Goal: Transaction & Acquisition: Download file/media

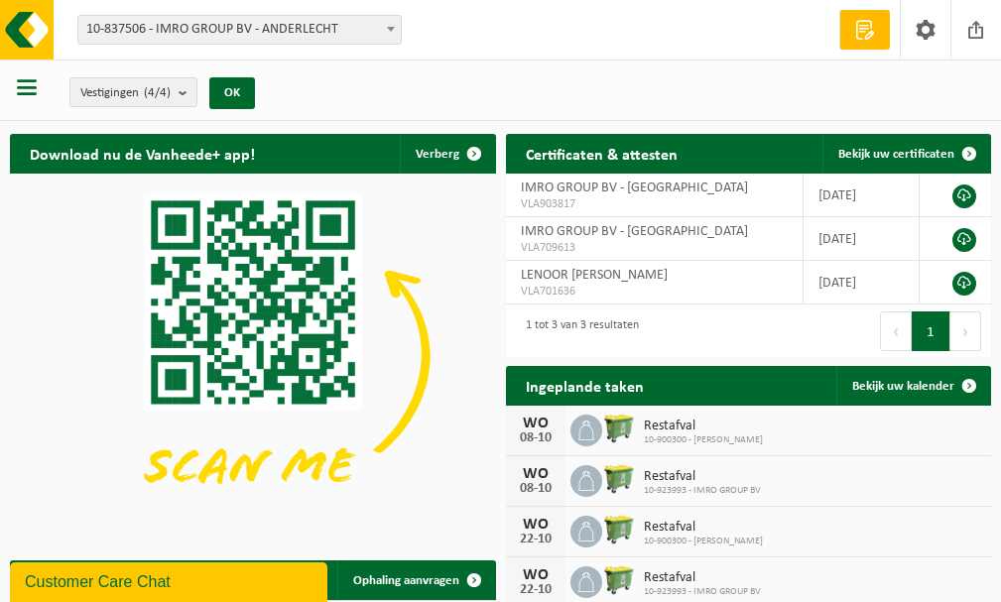
click at [35, 96] on span "button" at bounding box center [27, 87] width 20 height 20
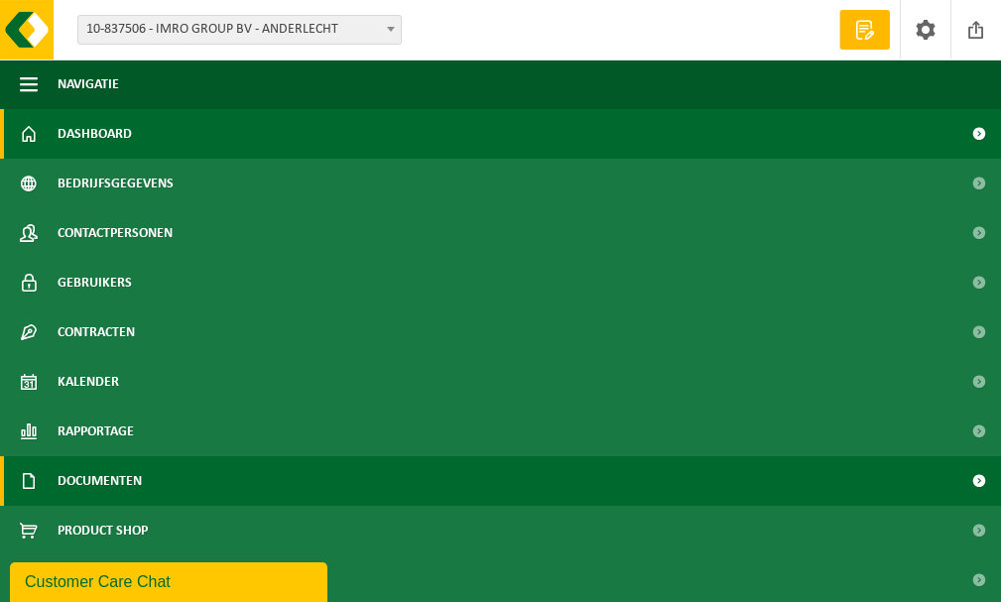
click at [147, 479] on link "Documenten" at bounding box center [500, 481] width 1001 height 50
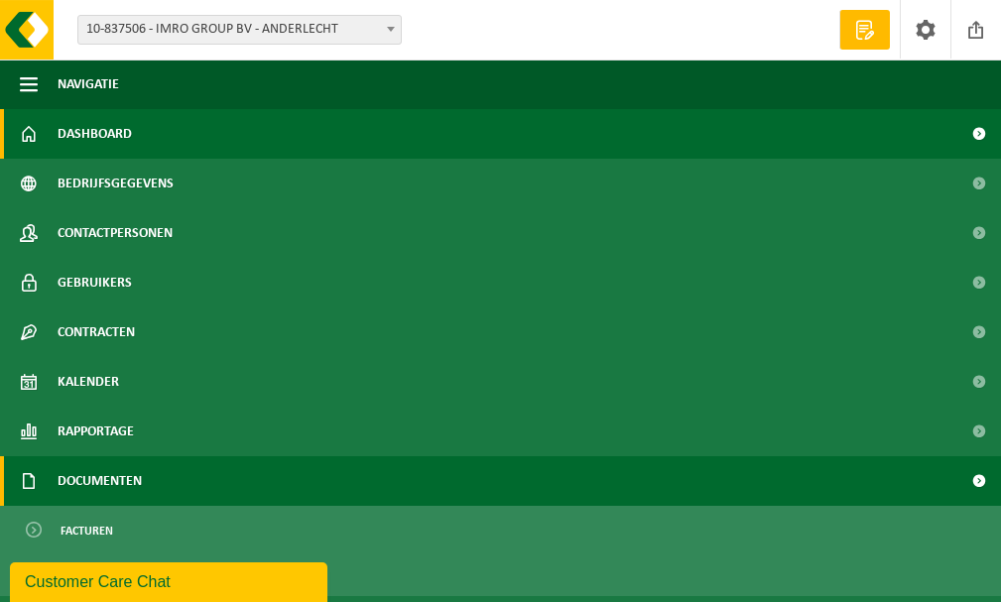
click at [127, 483] on span "Documenten" at bounding box center [100, 481] width 84 height 50
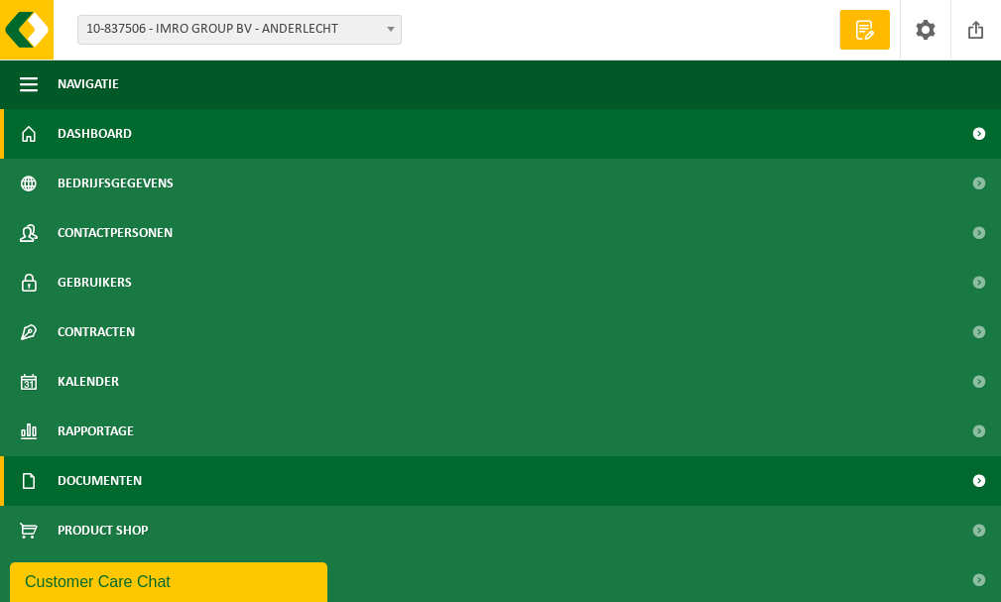
click at [665, 470] on link "Documenten" at bounding box center [500, 481] width 1001 height 50
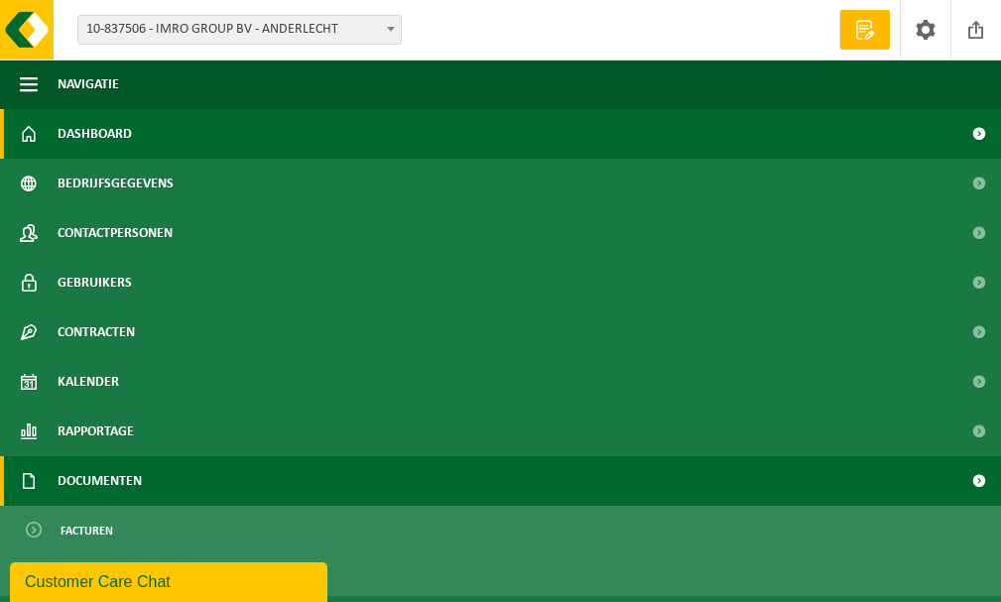
scroll to position [93, 0]
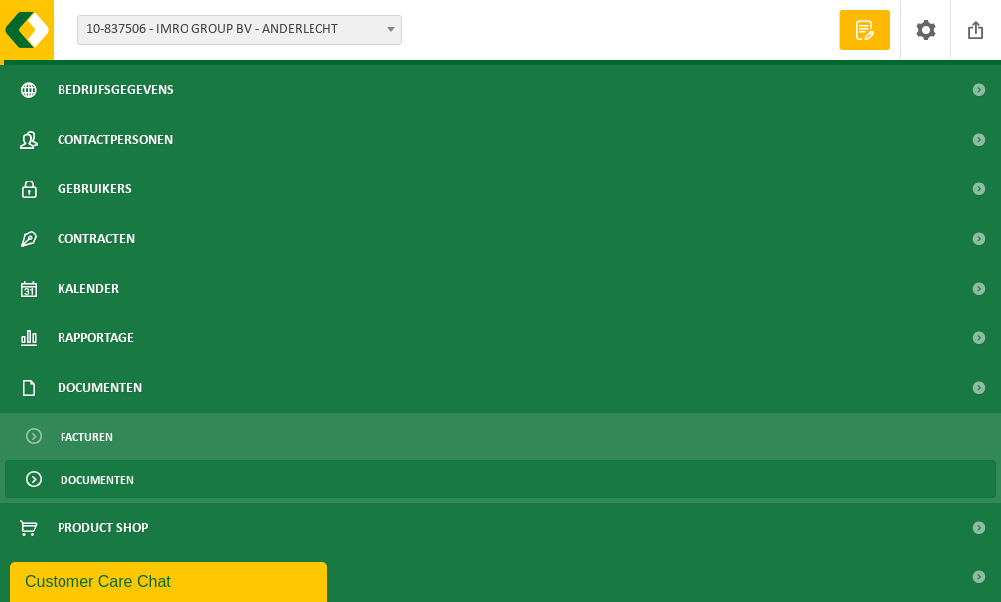
click at [133, 479] on span "Documenten" at bounding box center [96, 480] width 73 height 38
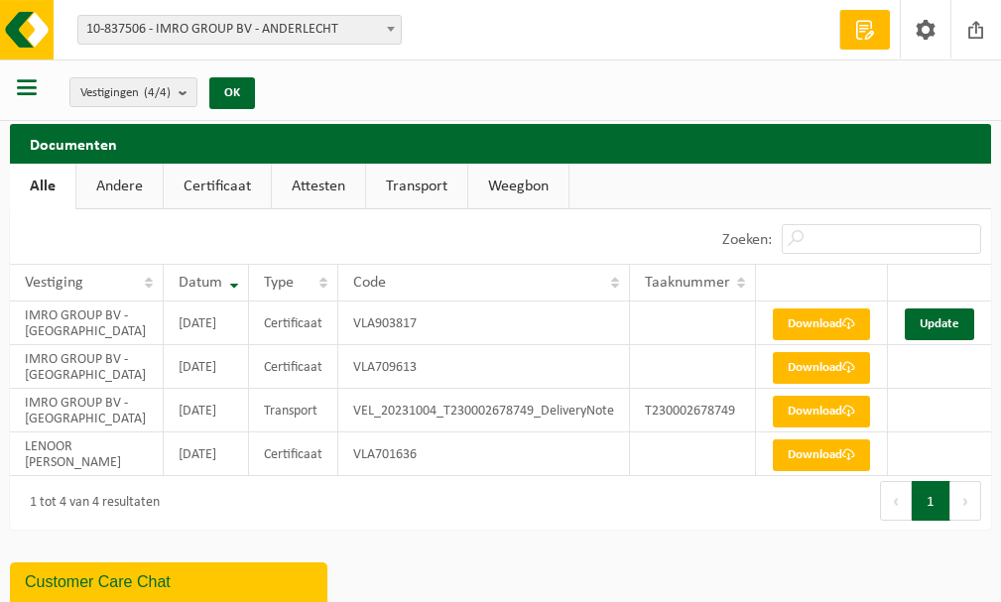
scroll to position [11, 0]
click at [137, 175] on link "Andere" at bounding box center [119, 187] width 86 height 46
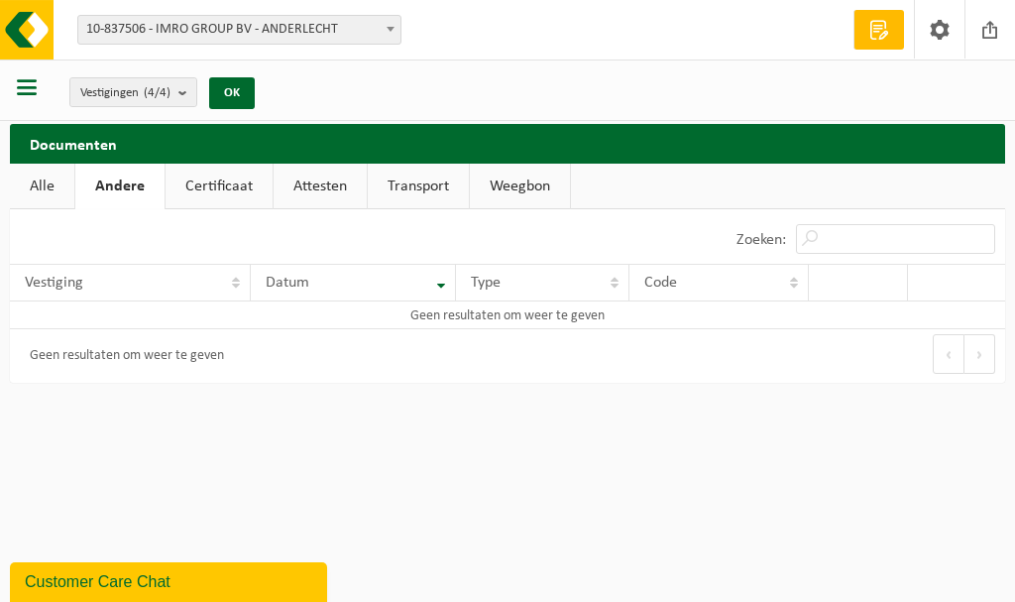
click at [58, 175] on link "Alle" at bounding box center [42, 187] width 64 height 46
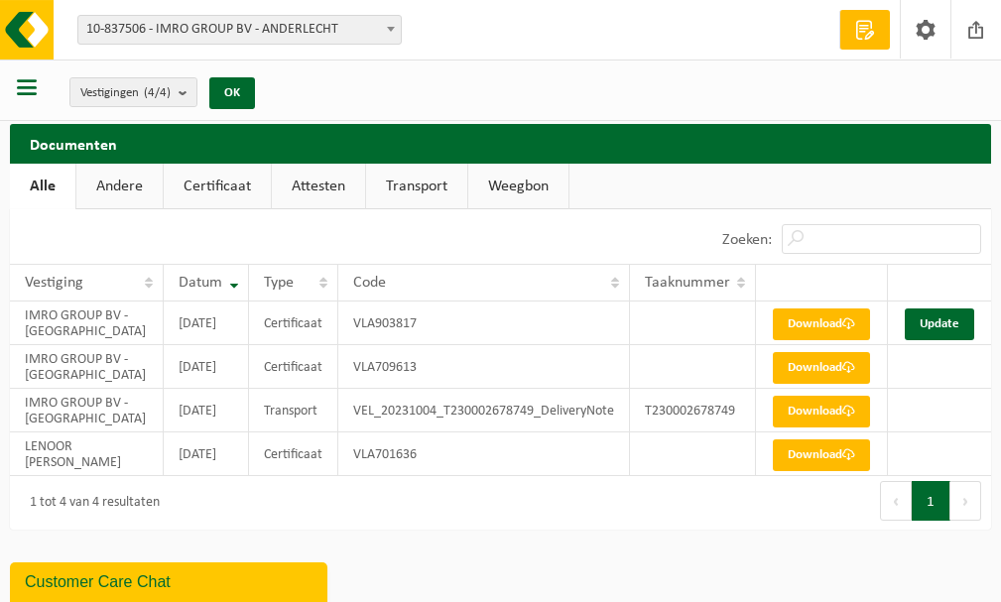
click at [33, 98] on button "button" at bounding box center [27, 90] width 20 height 26
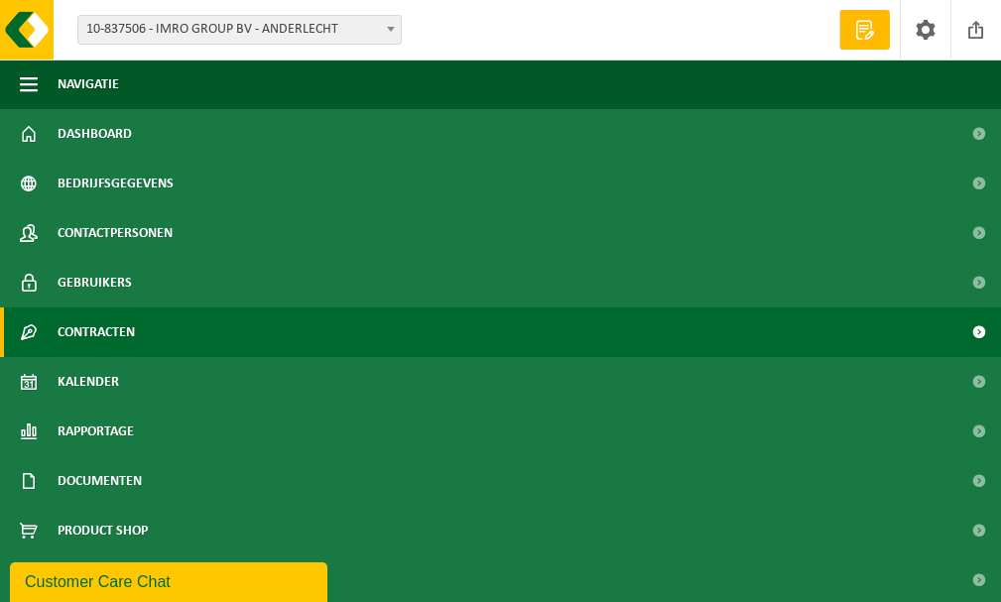
click at [121, 339] on span "Contracten" at bounding box center [96, 332] width 77 height 50
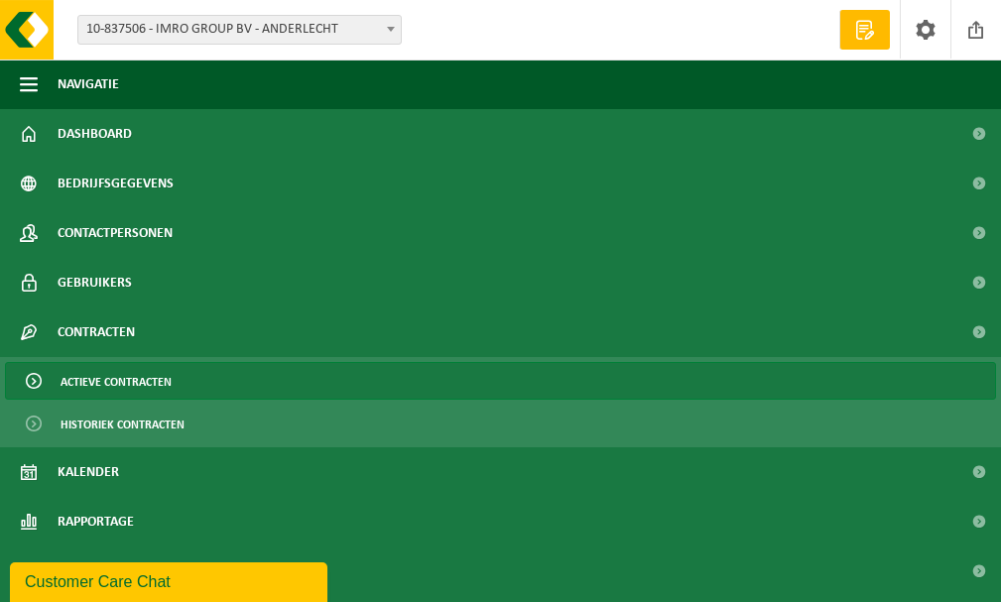
click at [133, 387] on span "Actieve contracten" at bounding box center [115, 382] width 111 height 38
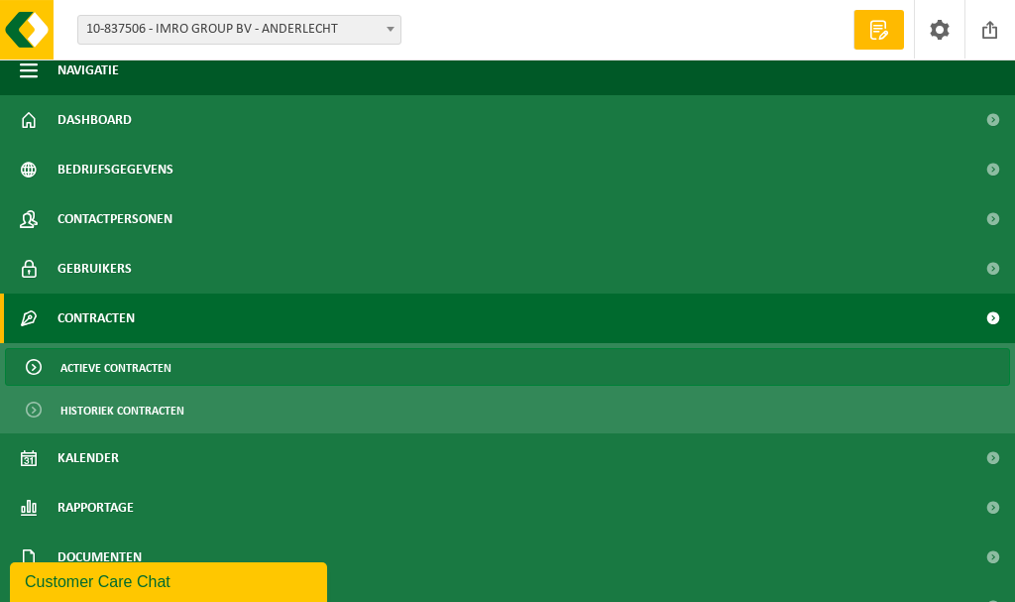
scroll to position [8, 0]
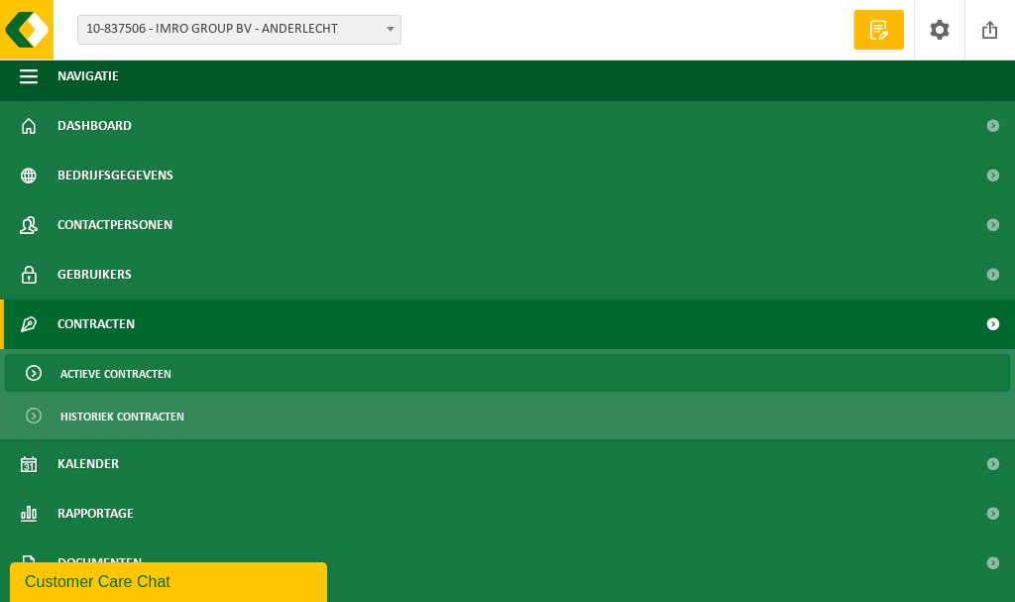
click at [174, 370] on link "Actieve contracten" at bounding box center [508, 373] width 1006 height 38
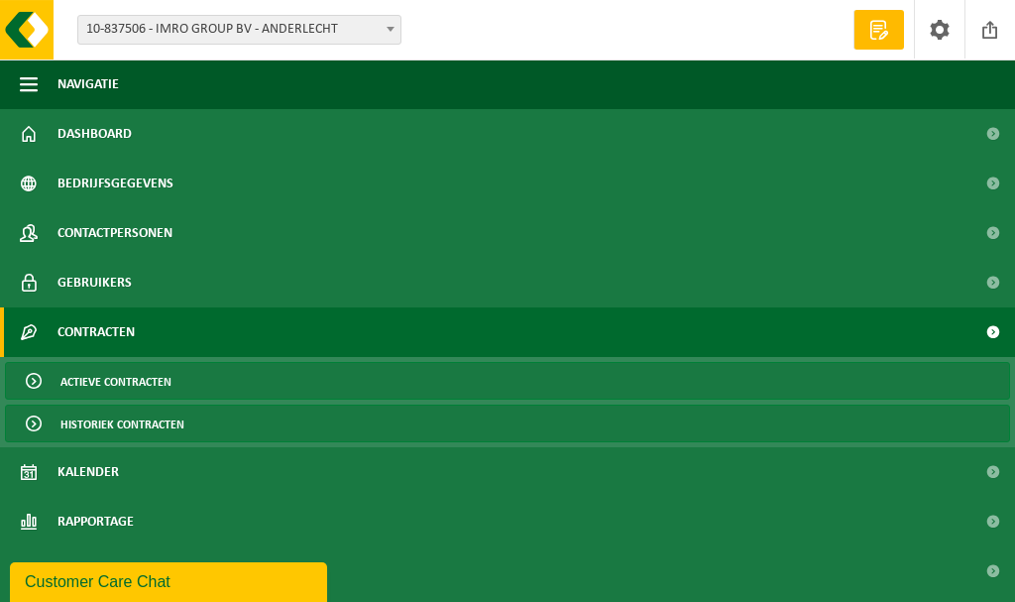
click at [183, 434] on link "Historiek contracten" at bounding box center [508, 424] width 1006 height 38
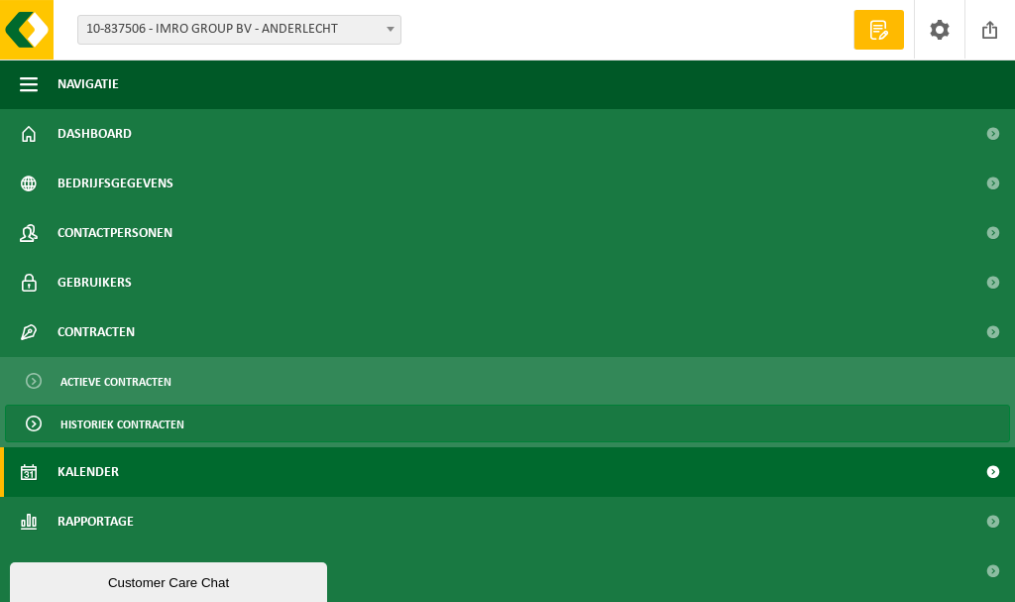
click at [148, 468] on link "Kalender" at bounding box center [507, 472] width 1015 height 50
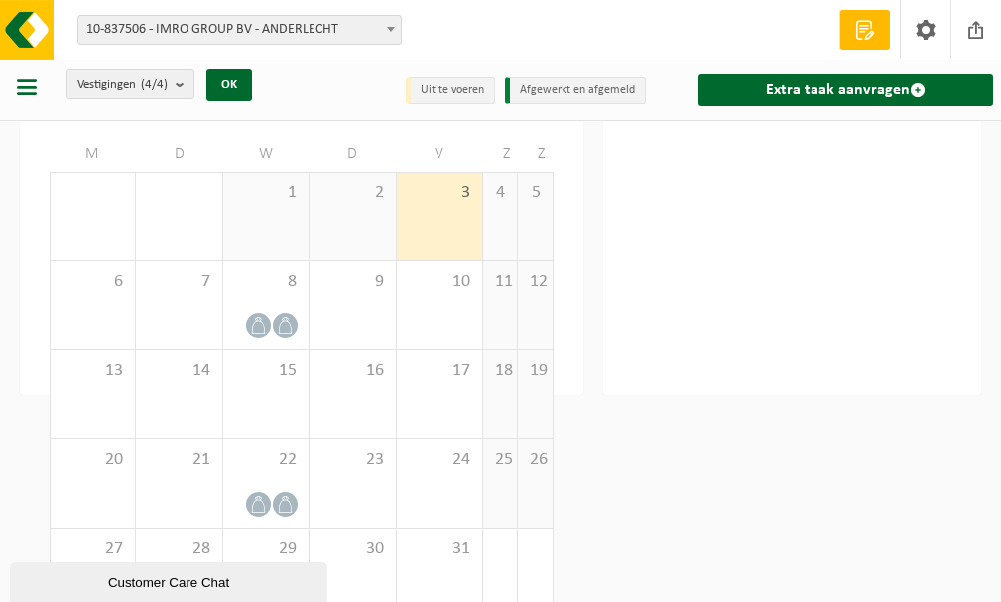
scroll to position [173, 0]
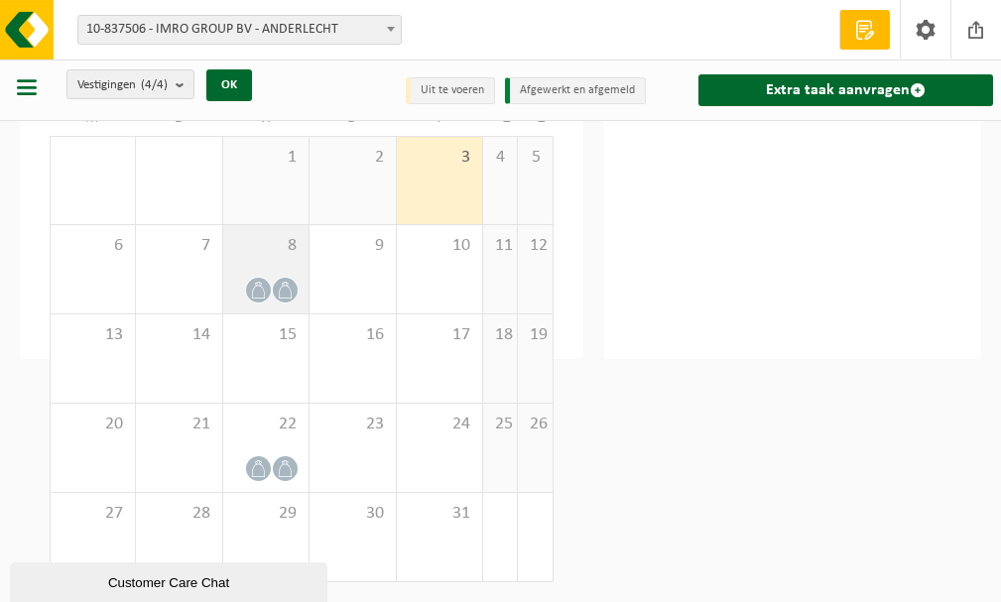
click at [270, 279] on div at bounding box center [265, 290] width 65 height 27
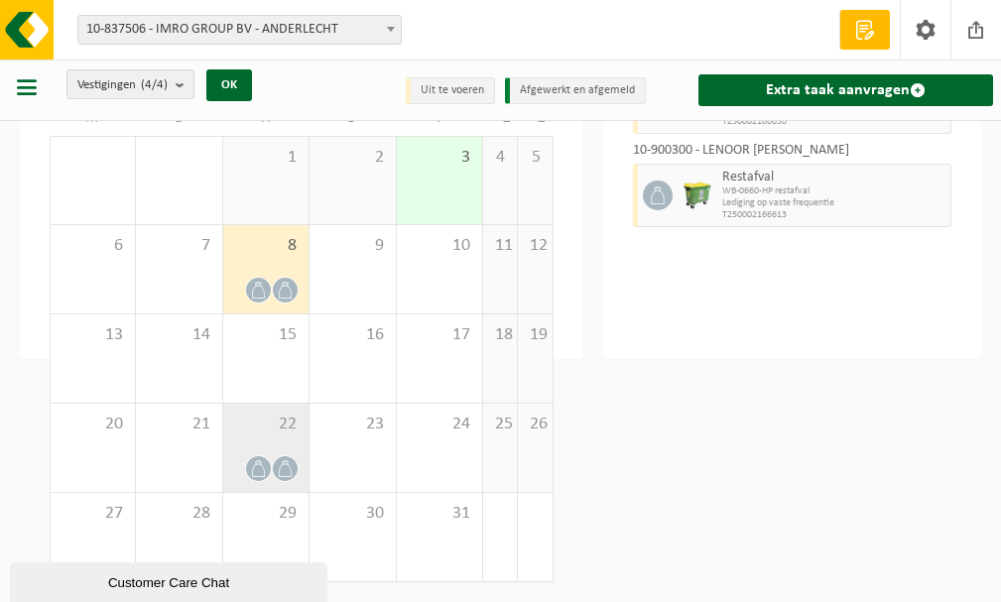
click at [286, 456] on span at bounding box center [285, 468] width 25 height 25
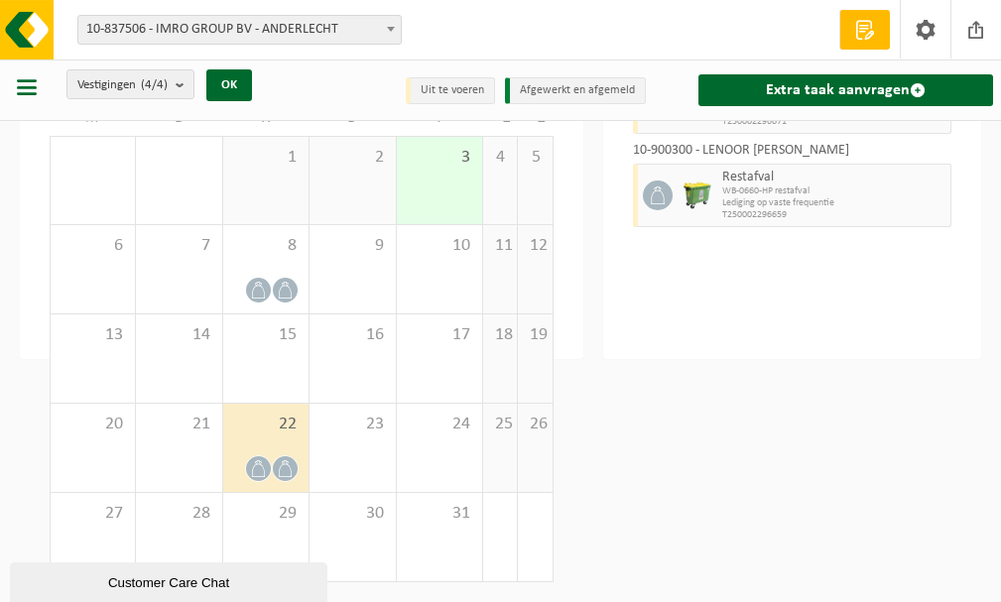
click at [29, 97] on button "button" at bounding box center [27, 90] width 20 height 26
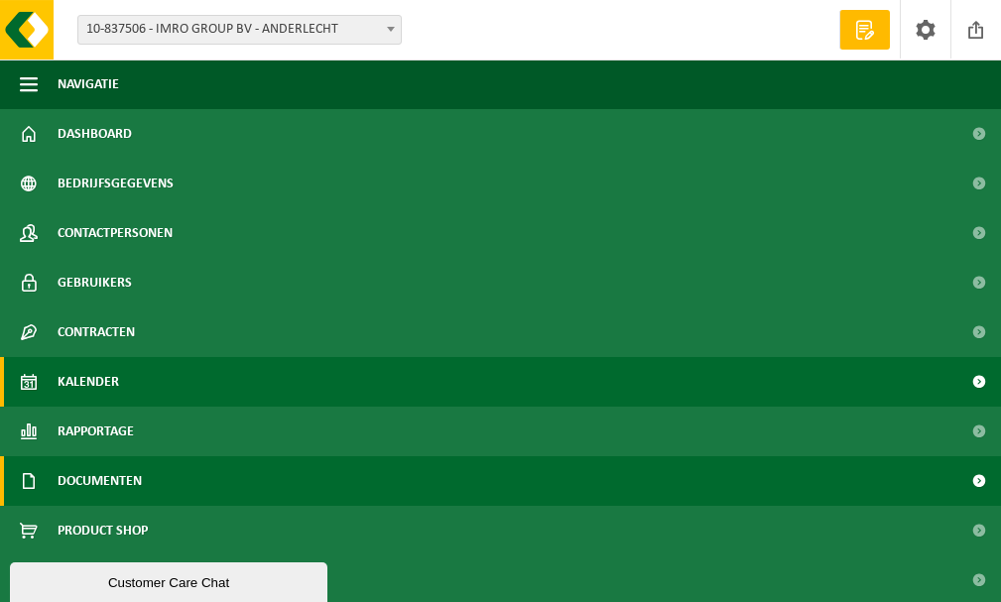
click at [146, 482] on link "Documenten" at bounding box center [500, 481] width 1001 height 50
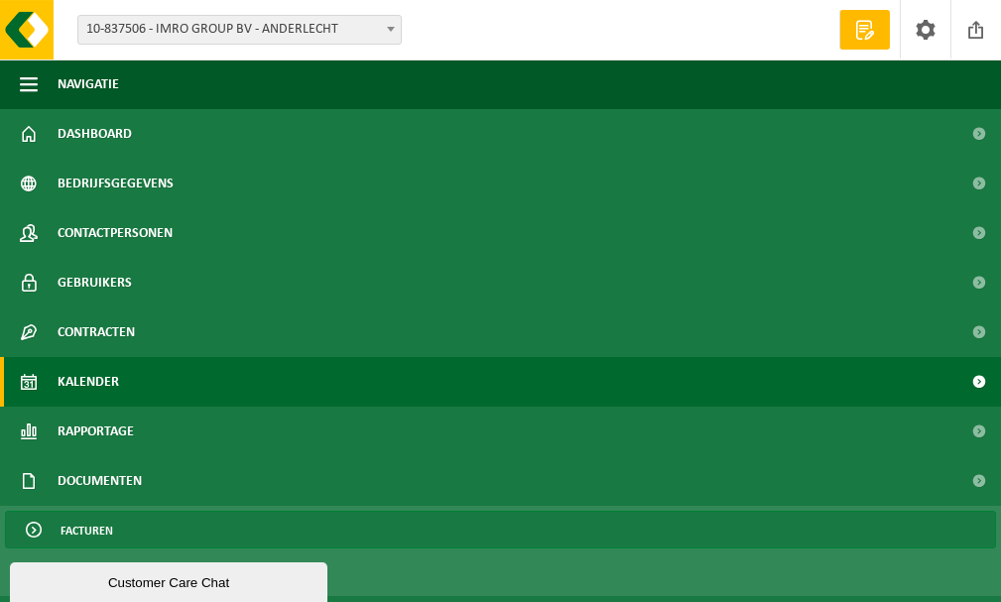
click at [123, 519] on link "Facturen" at bounding box center [500, 530] width 991 height 38
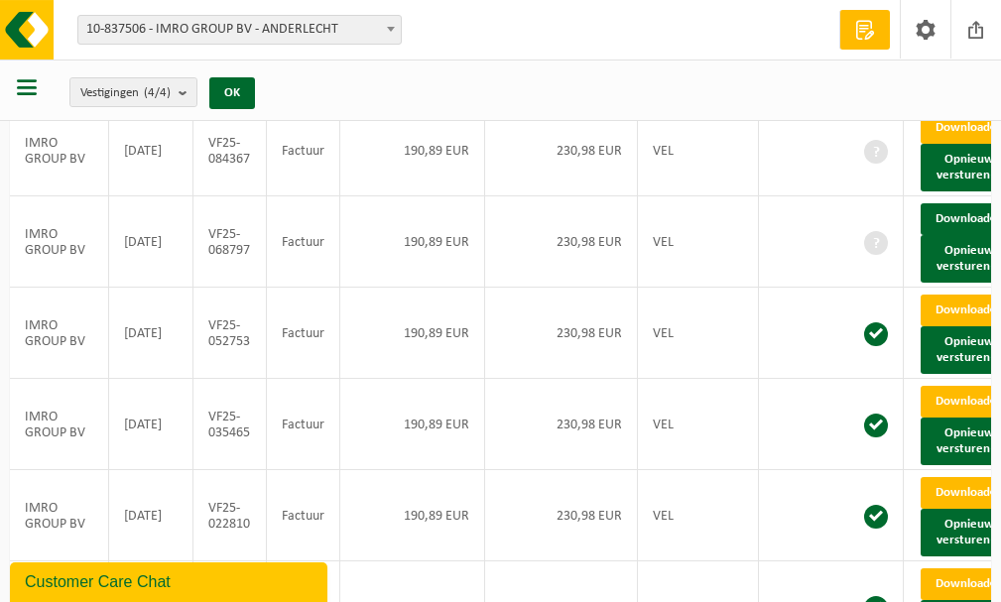
scroll to position [469, 0]
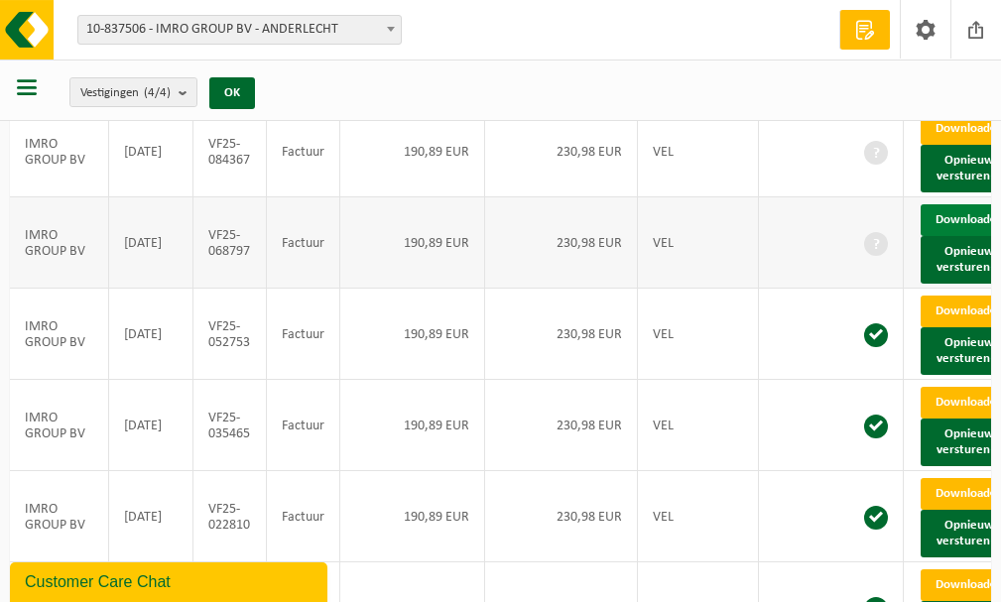
click at [965, 236] on link "Download" at bounding box center [968, 220] width 97 height 32
click at [959, 145] on link "Download" at bounding box center [968, 129] width 97 height 32
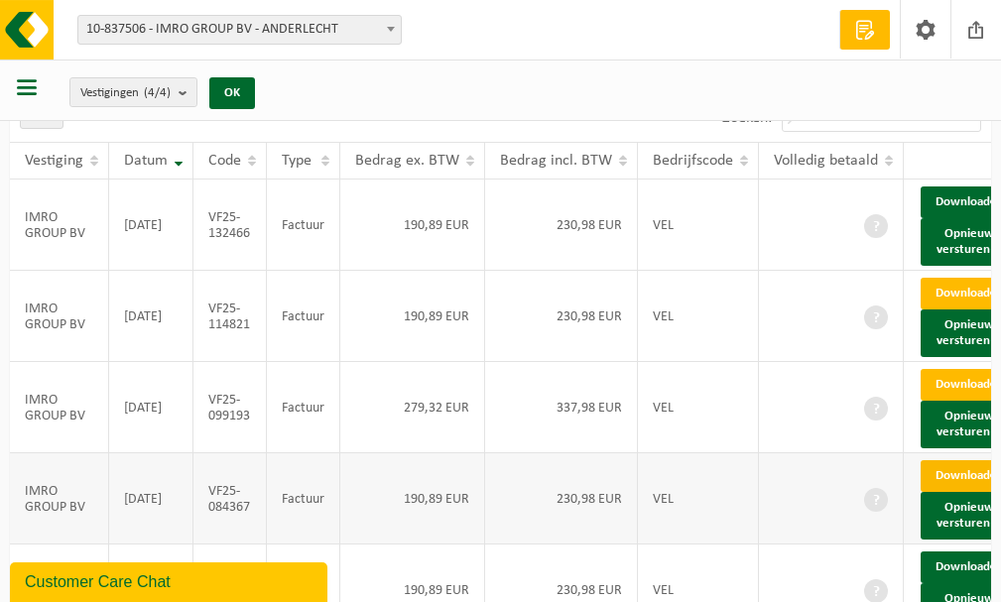
scroll to position [121, 0]
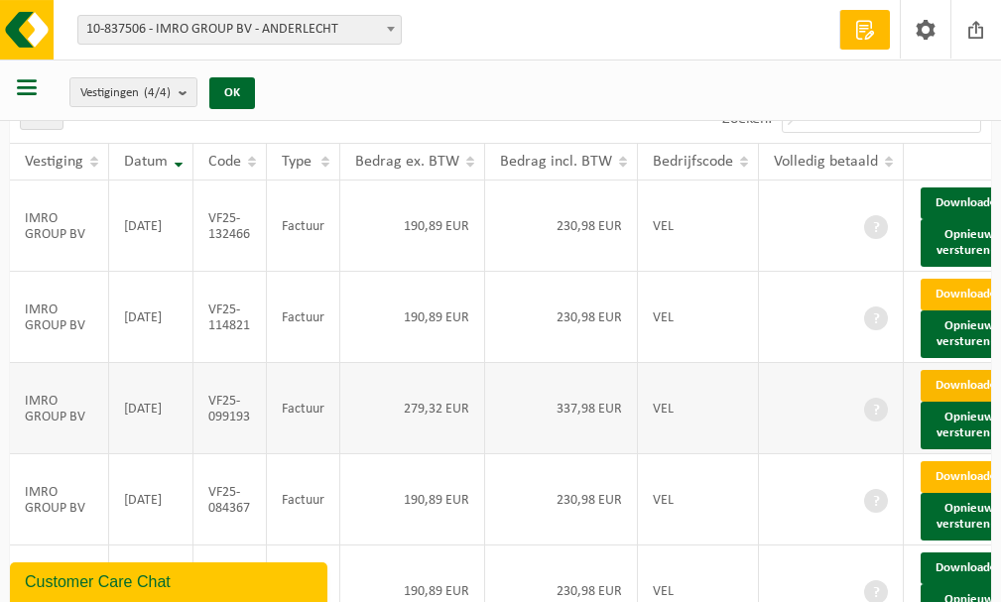
click at [952, 402] on link "Download" at bounding box center [968, 386] width 97 height 32
